Goal: Find specific page/section: Find specific page/section

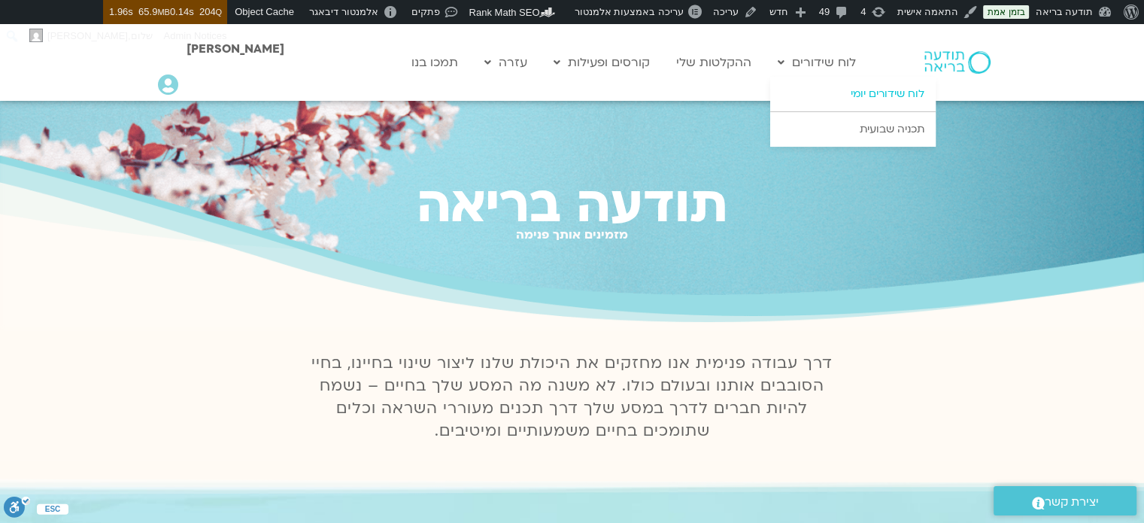
click at [878, 90] on link "לוח שידורים יומי" at bounding box center [852, 94] width 165 height 35
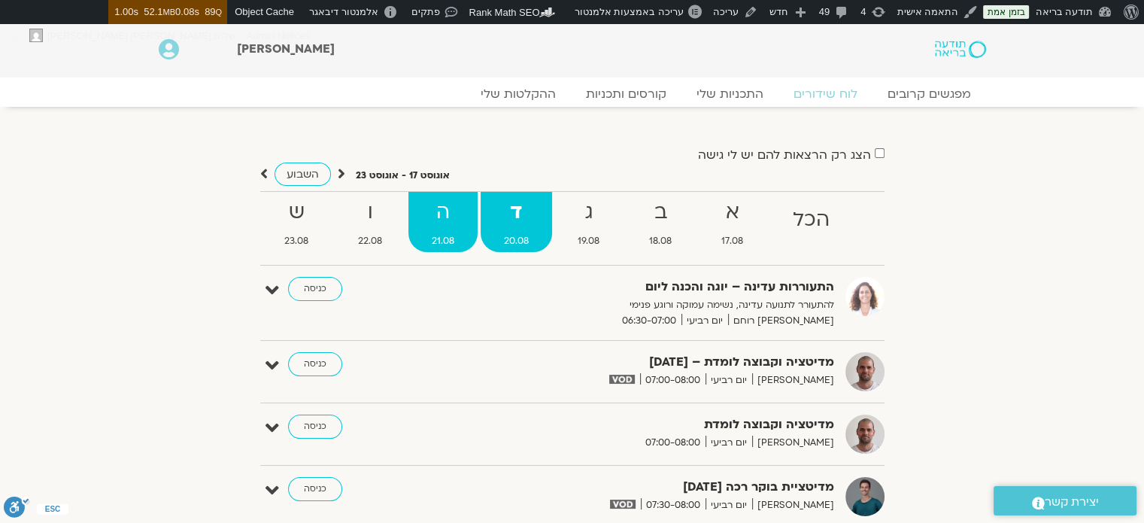
click at [452, 227] on strong "ה" at bounding box center [442, 213] width 69 height 34
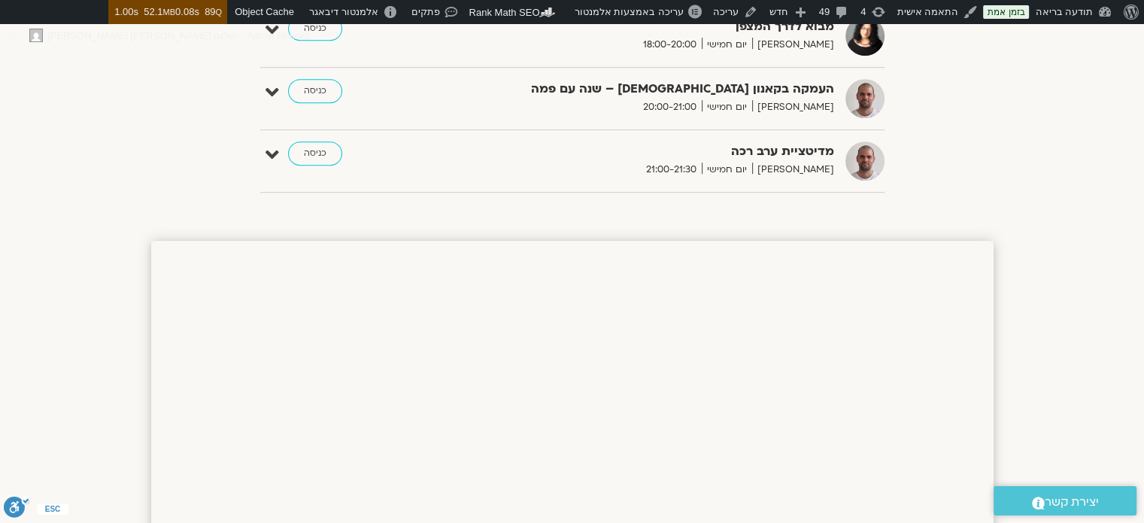
scroll to position [752, 0]
